Goal: Transaction & Acquisition: Purchase product/service

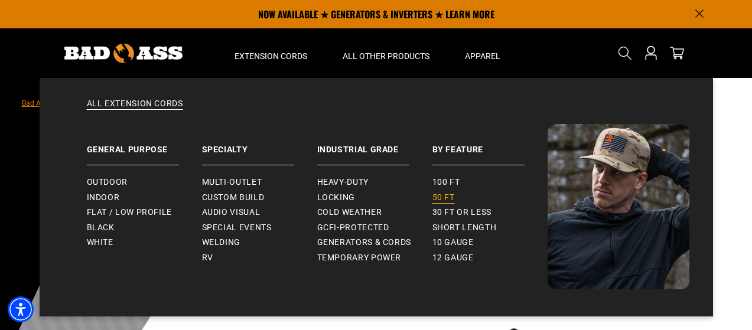
click at [442, 196] on span "50 ft" at bounding box center [443, 197] width 22 height 11
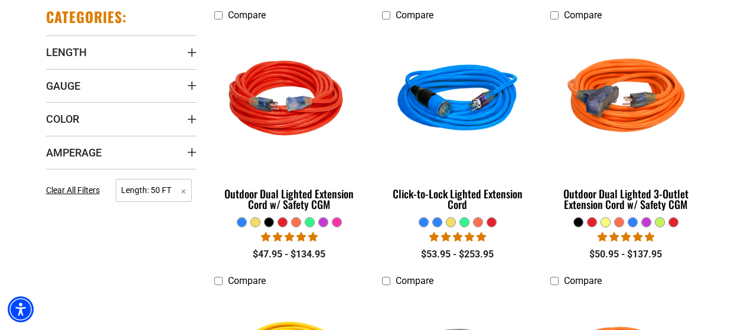
scroll to position [366, 0]
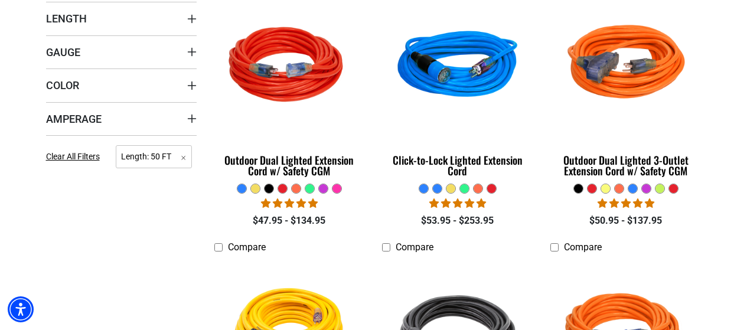
drag, startPoint x: 750, startPoint y: 30, endPoint x: 750, endPoint y: 70, distance: 40.2
click at [193, 55] on icon "Gauge" at bounding box center [191, 51] width 9 height 9
